Goal: Information Seeking & Learning: Learn about a topic

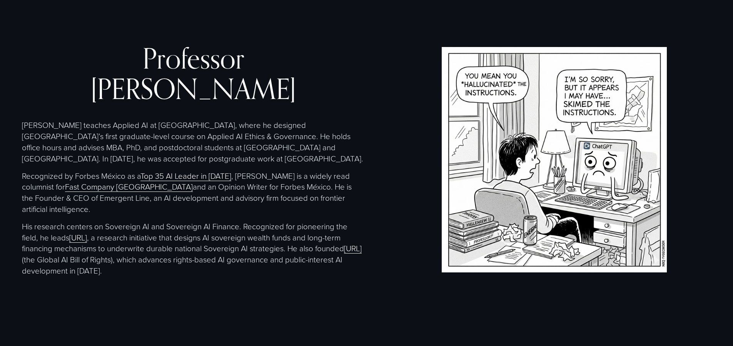
scroll to position [1620, 0]
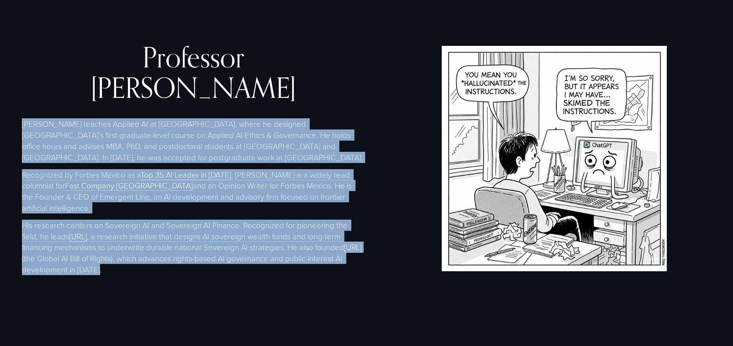
drag, startPoint x: 54, startPoint y: 237, endPoint x: 18, endPoint y: 112, distance: 130.1
click at [18, 112] on div "Professor Christopher Sanchez Christopher Sanchez teaches Applied AI at EGADE B…" at bounding box center [366, 158] width 733 height 232
copy div "Christopher Sanchez teaches Applied AI at EGADE Business School, where he desig…"
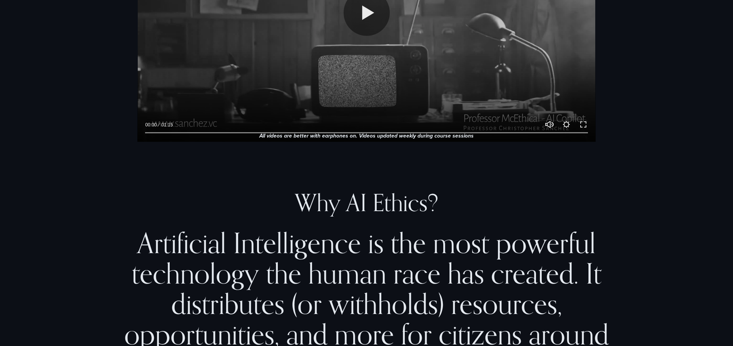
scroll to position [374, 0]
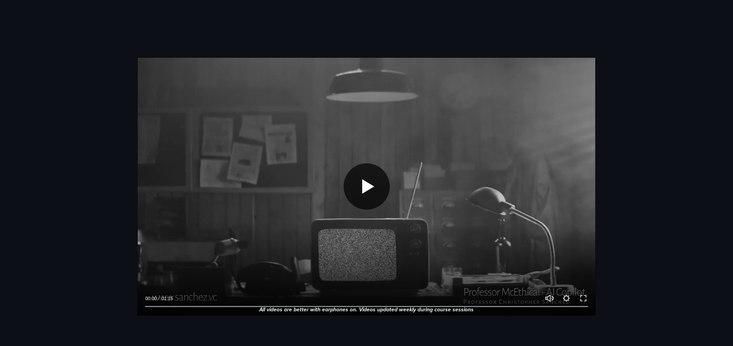
click at [355, 189] on button "Play" at bounding box center [367, 186] width 46 height 46
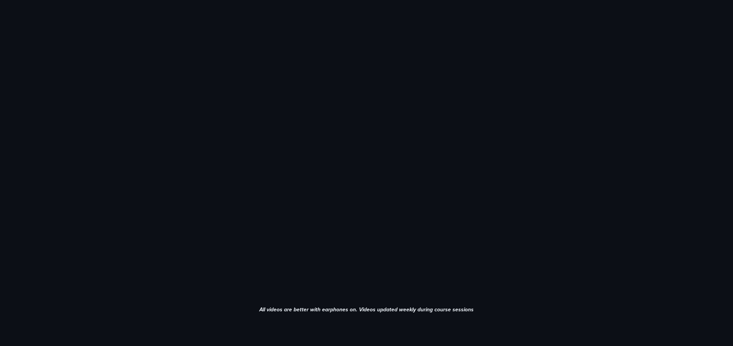
click at [355, 189] on div at bounding box center [366, 186] width 458 height 257
type input "*****"
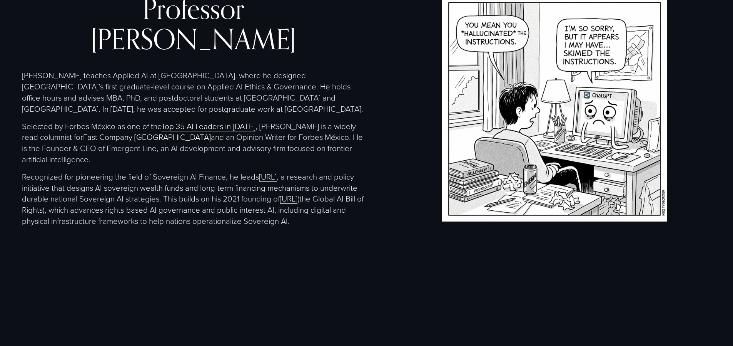
scroll to position [1565, 0]
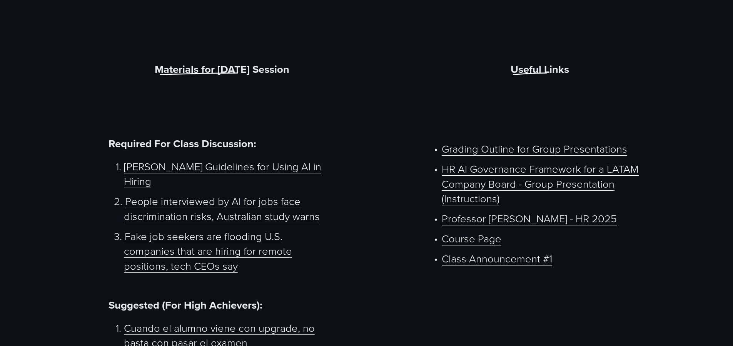
scroll to position [391, 0]
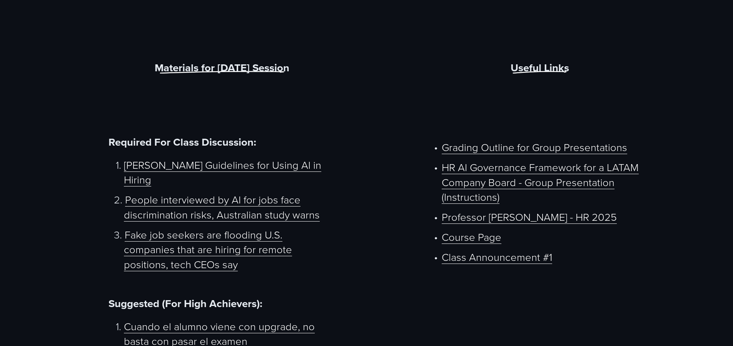
click at [465, 229] on link "Course Page" at bounding box center [472, 236] width 60 height 15
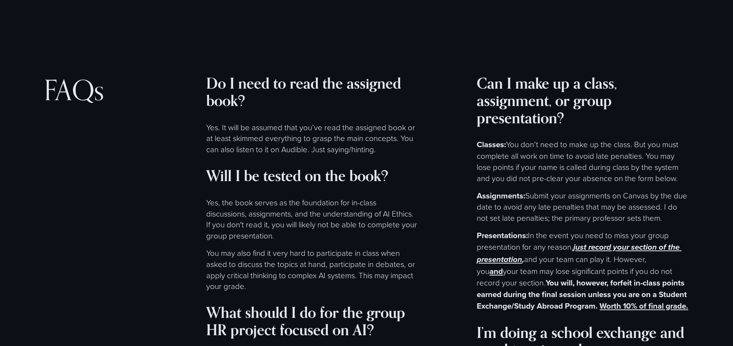
scroll to position [3900, 0]
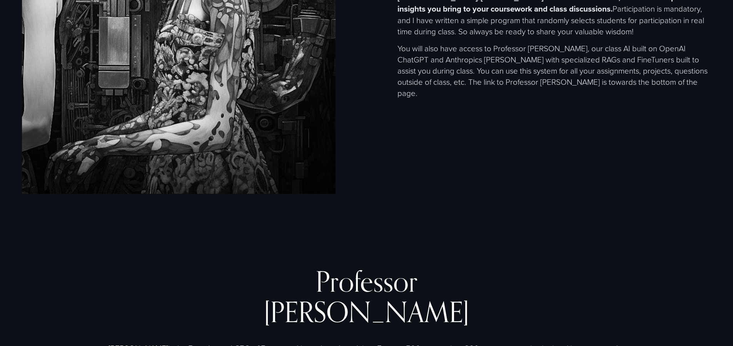
scroll to position [1412, 0]
